Goal: Obtain resource: Download file/media

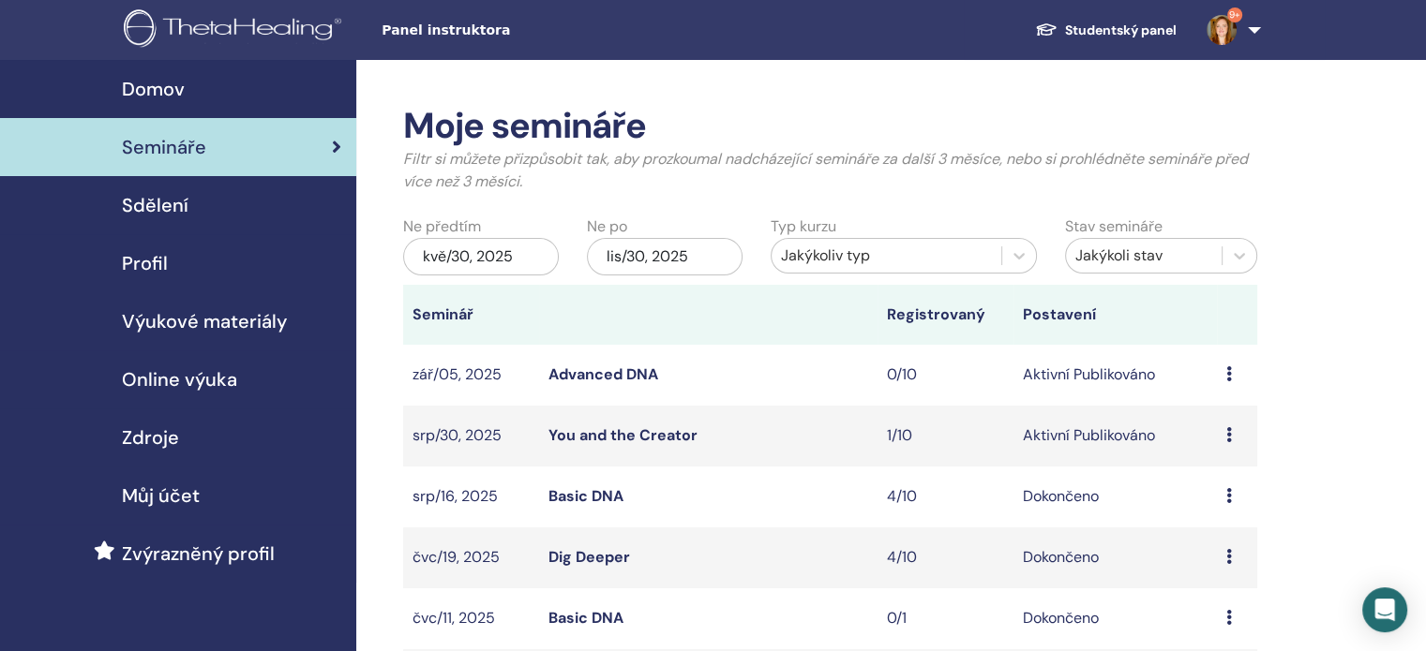
click at [1113, 19] on link "Studentský panel" at bounding box center [1106, 30] width 172 height 35
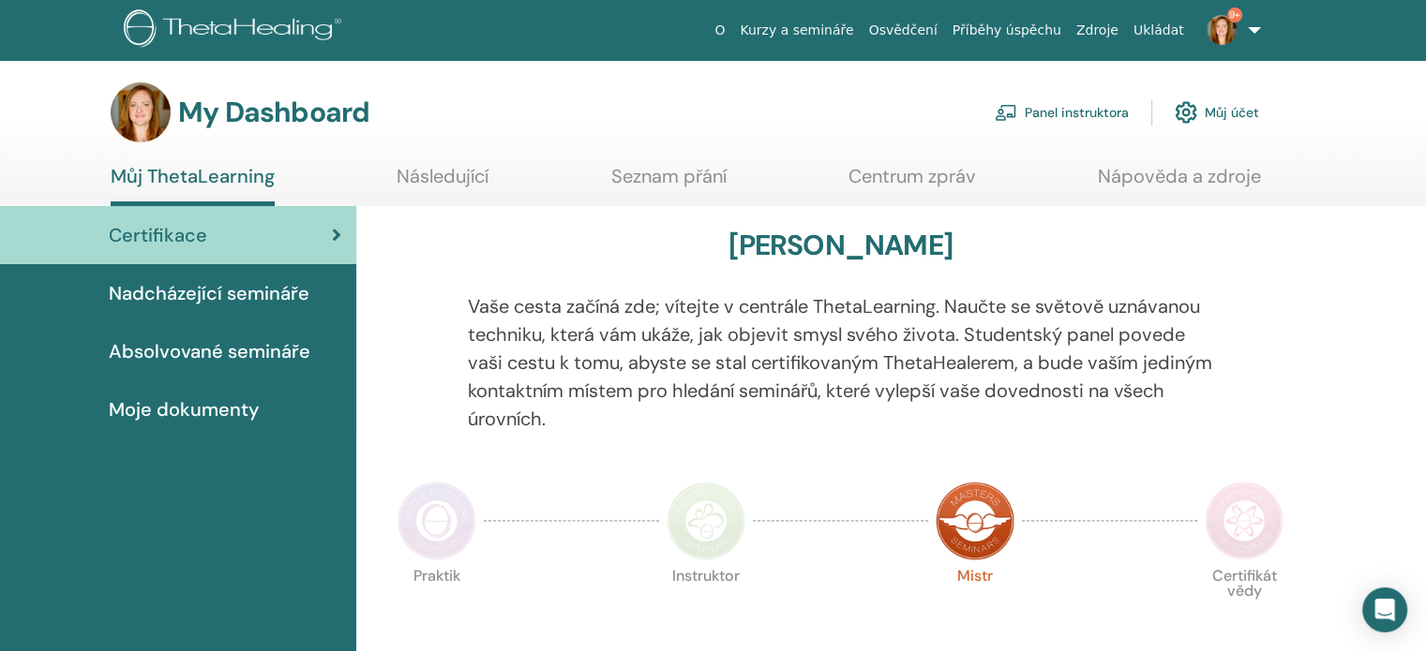
click at [262, 353] on span "Absolvované semináře" at bounding box center [210, 351] width 202 height 28
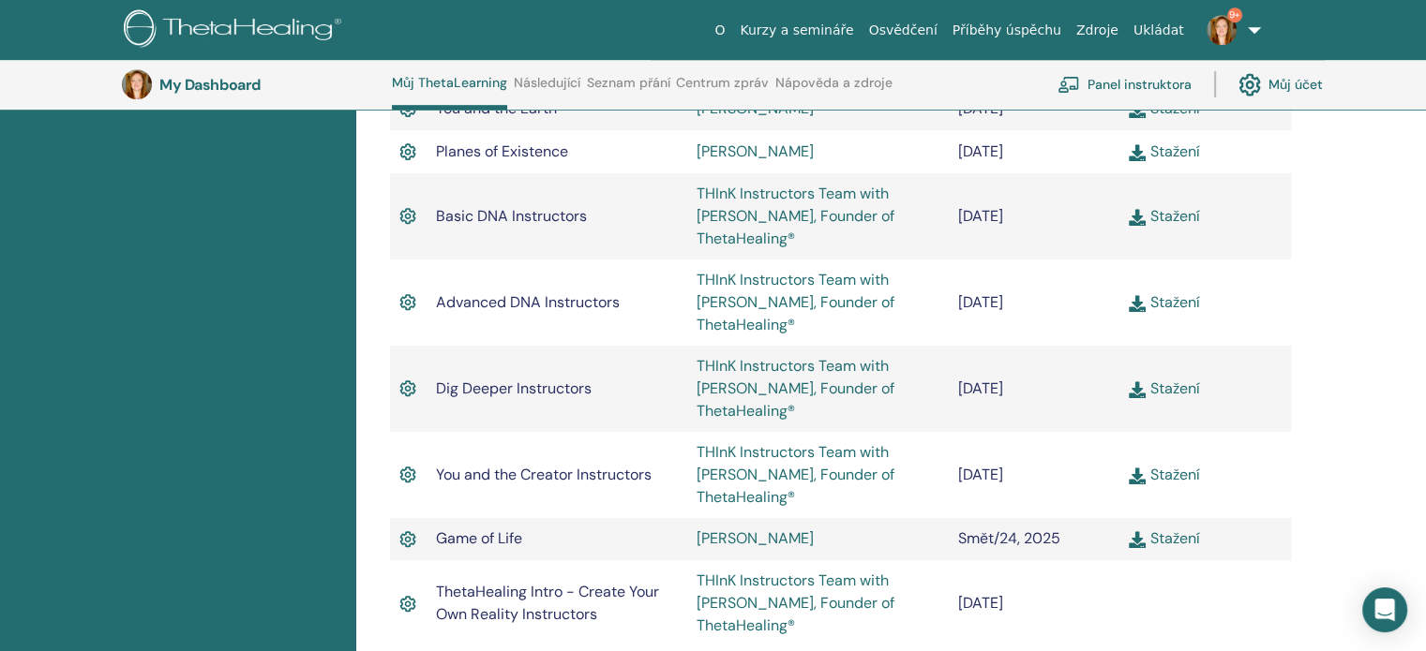
scroll to position [1267, 0]
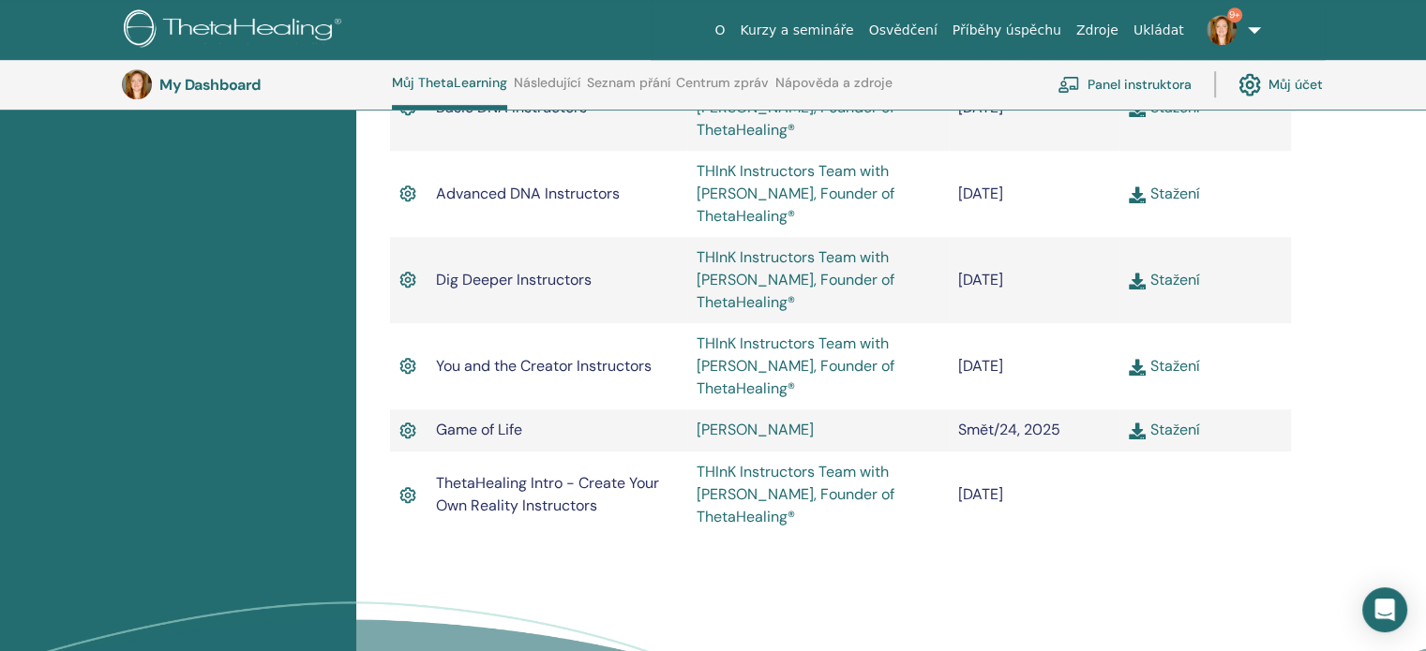
click at [1187, 366] on link "Stažení" at bounding box center [1164, 366] width 70 height 20
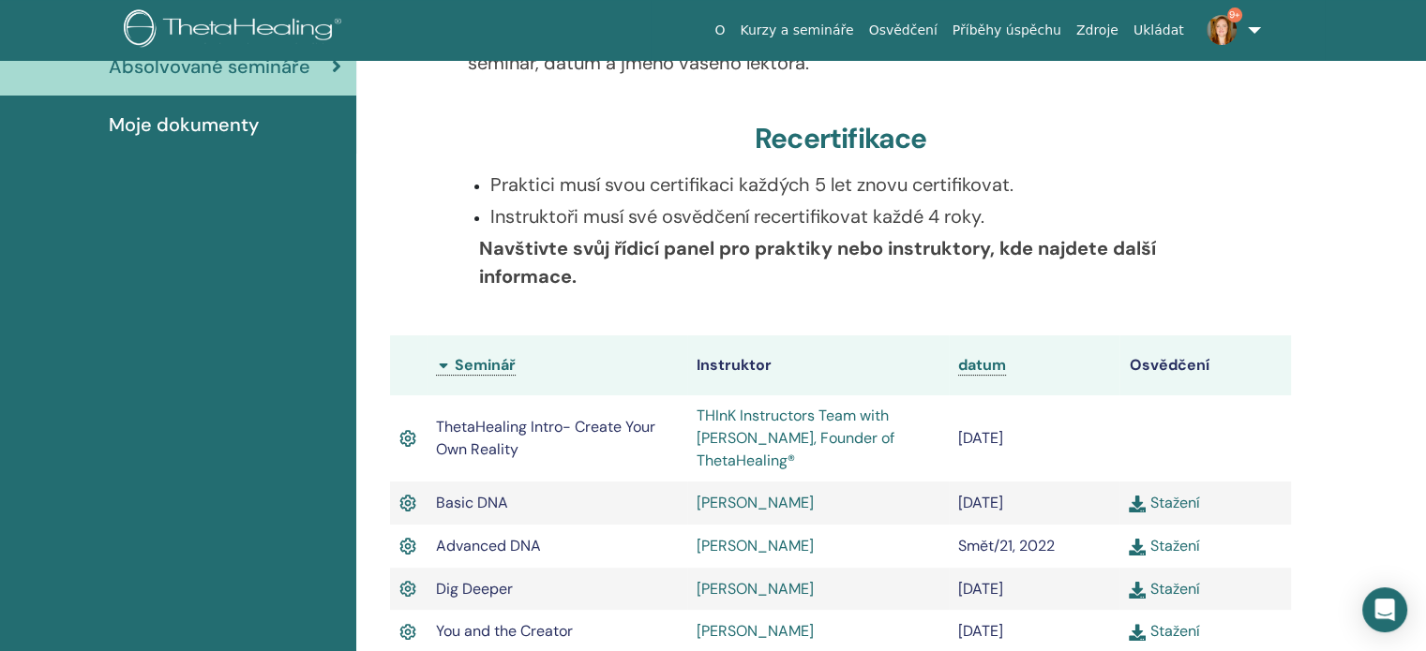
scroll to position [0, 0]
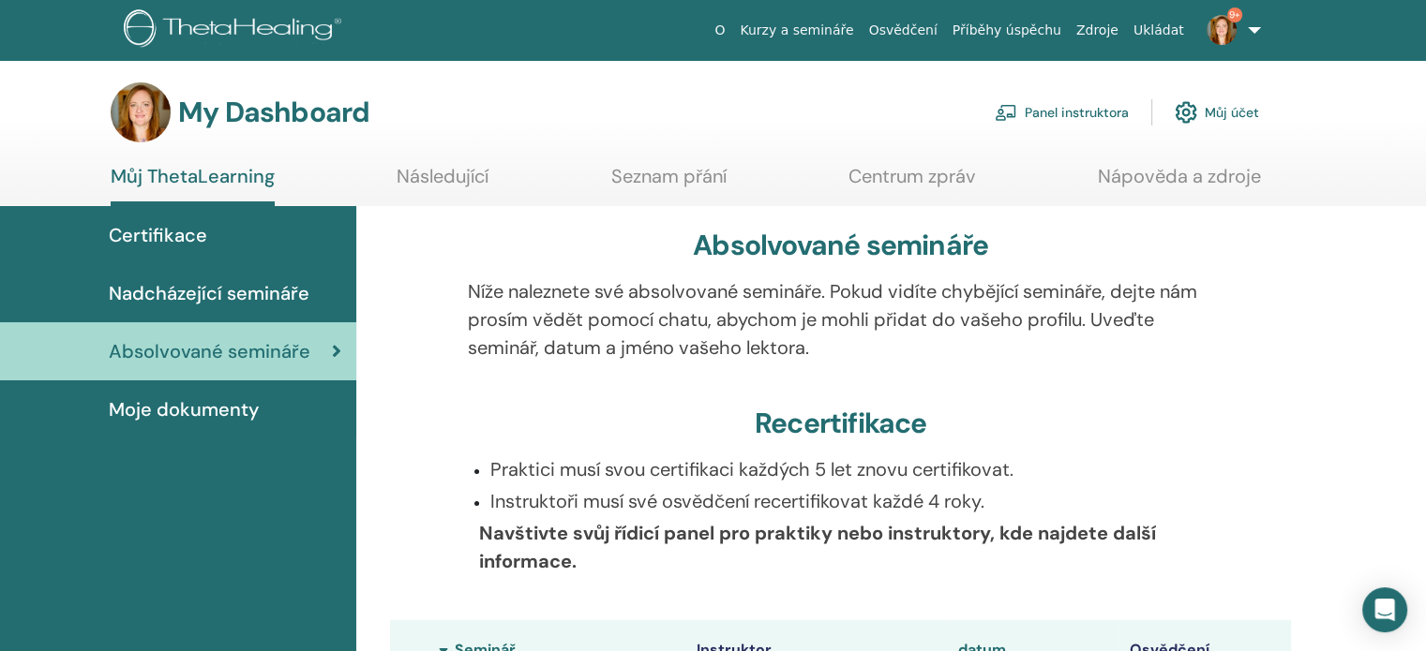
click at [236, 404] on span "Moje dokumenty" at bounding box center [184, 410] width 150 height 28
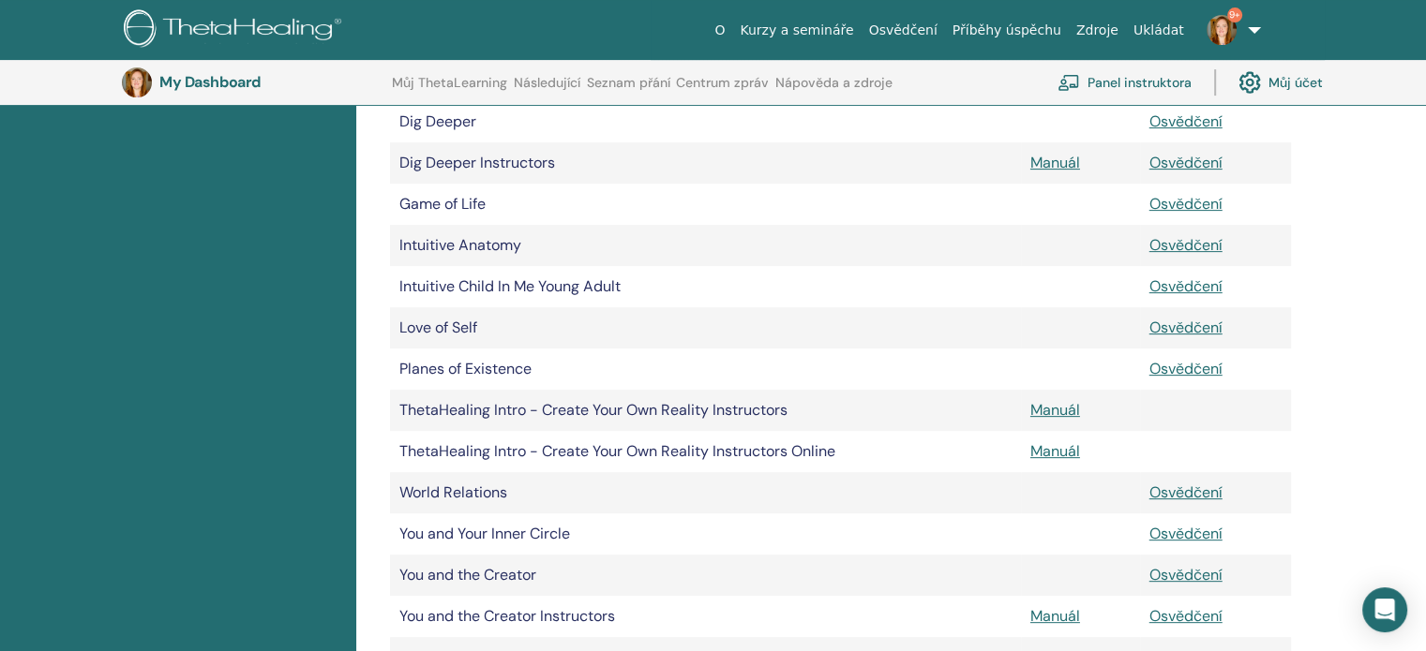
scroll to position [701, 0]
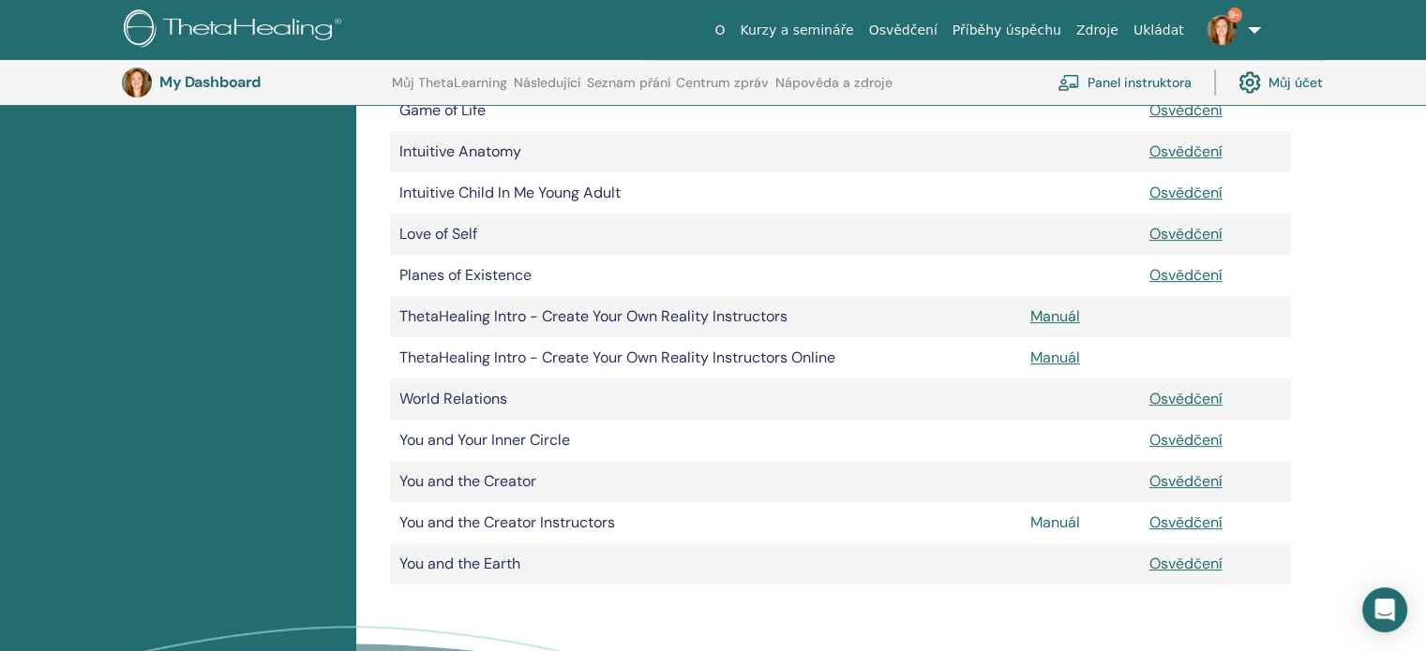
click at [1066, 525] on link "Manuál" at bounding box center [1055, 523] width 50 height 20
